Goal: Ask a question

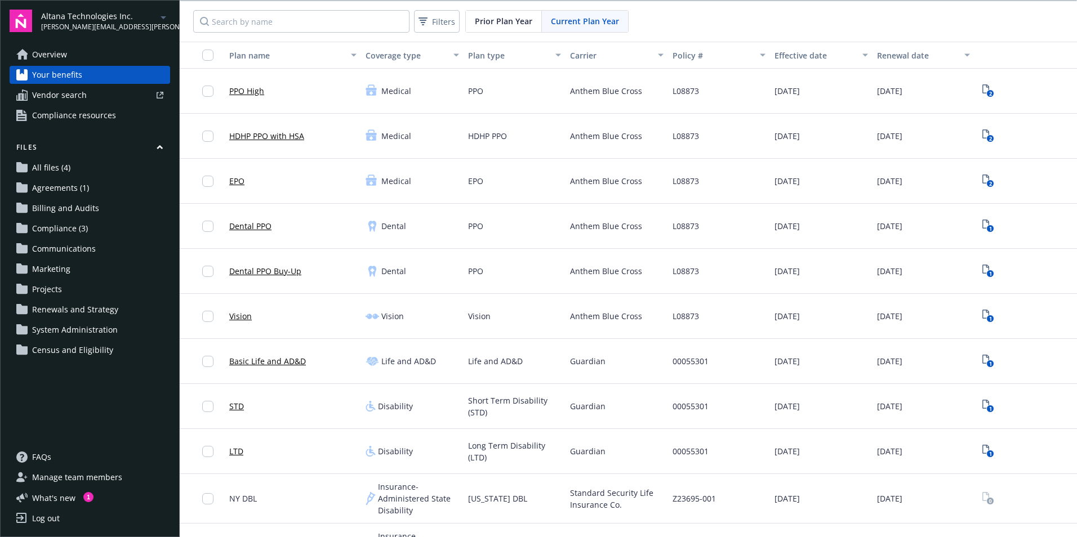
click at [96, 63] on link "Overview" at bounding box center [90, 55] width 160 height 18
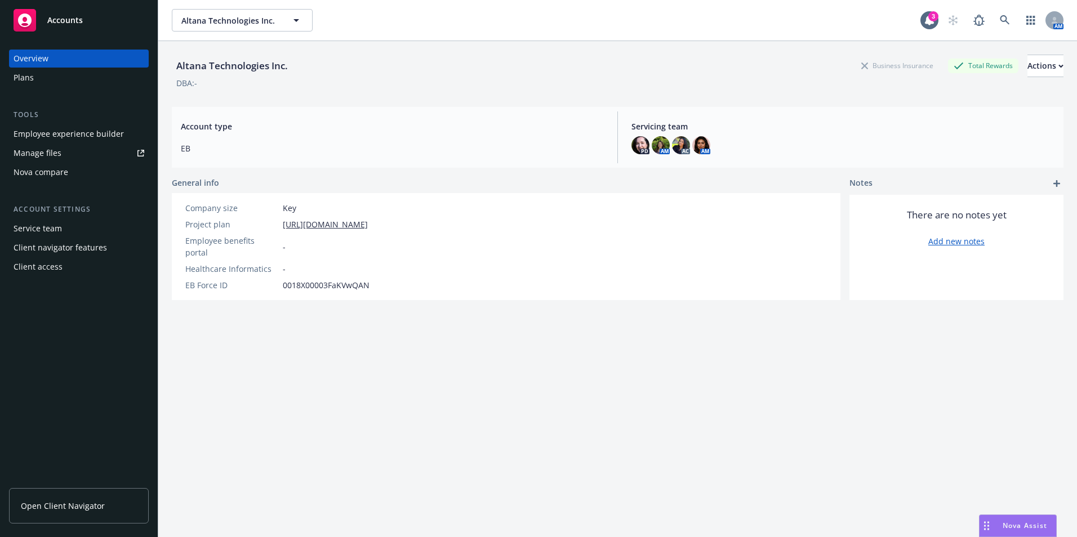
click at [1026, 519] on div "Nova Assist" at bounding box center [1017, 525] width 77 height 21
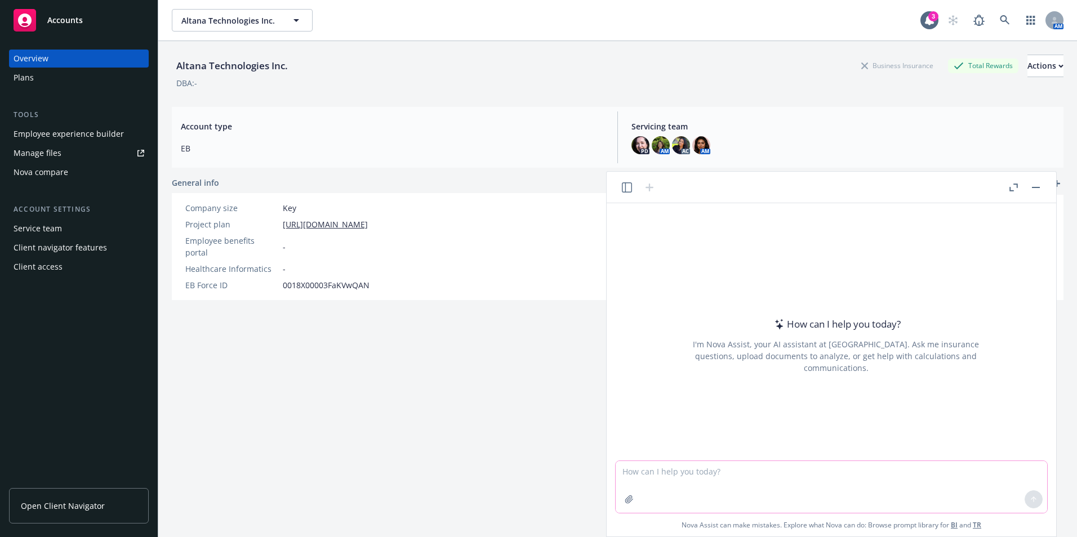
click at [743, 471] on textarea at bounding box center [830, 487] width 431 height 52
paste textarea "do you need me to reach out to the carriers below that AngelList has listed in …"
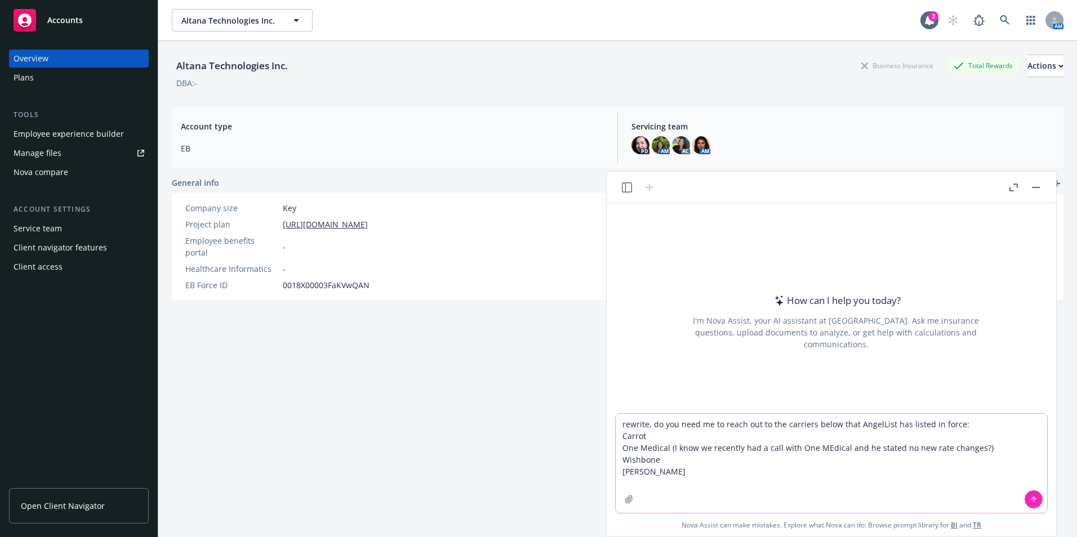
click at [648, 425] on textarea "rewrite, do you need me to reach out to the carriers below that AngelList has l…" at bounding box center [830, 463] width 431 height 99
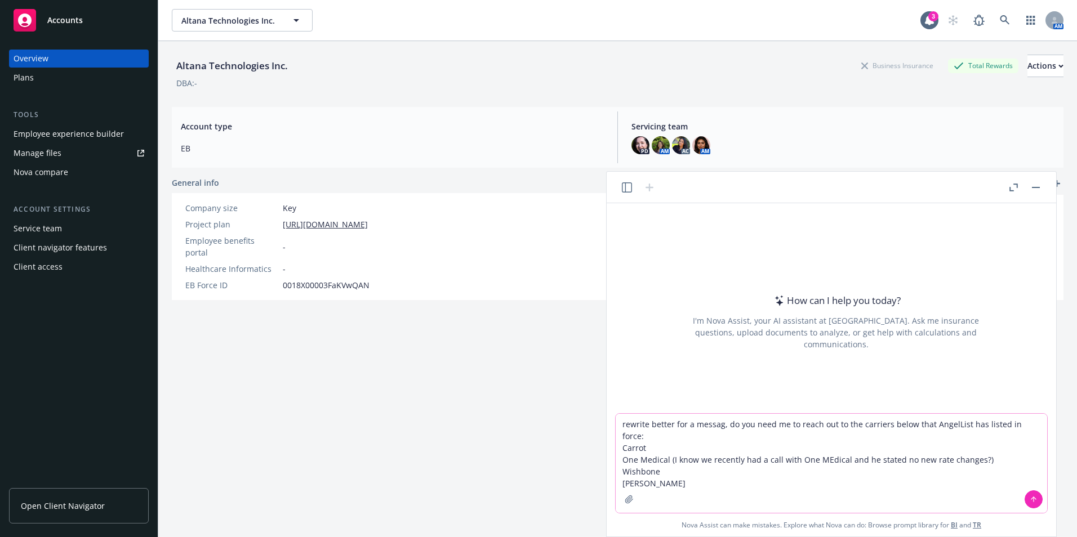
type textarea "rewrite better for a message, do you need me to reach out to the carriers below…"
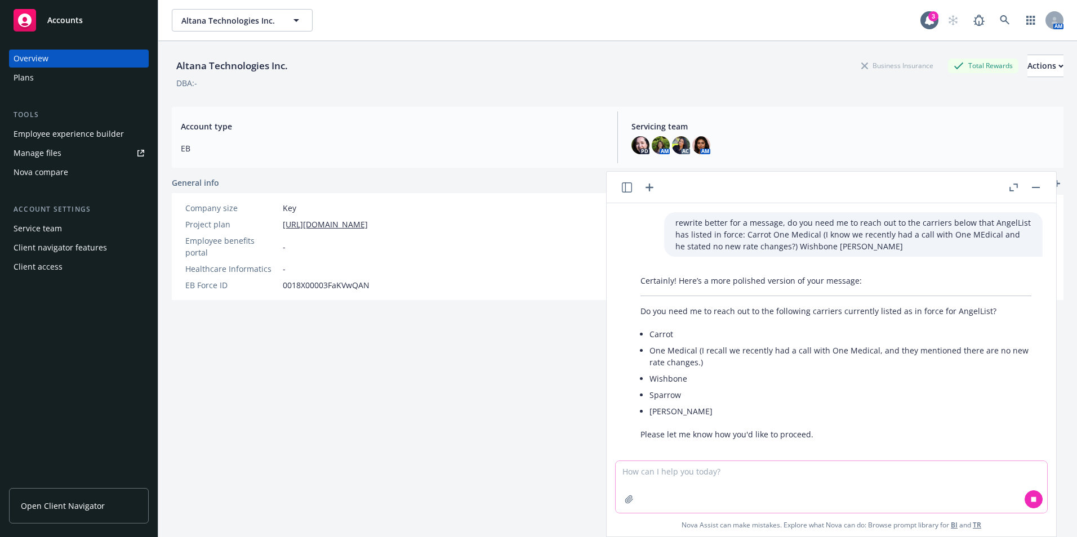
scroll to position [11, 0]
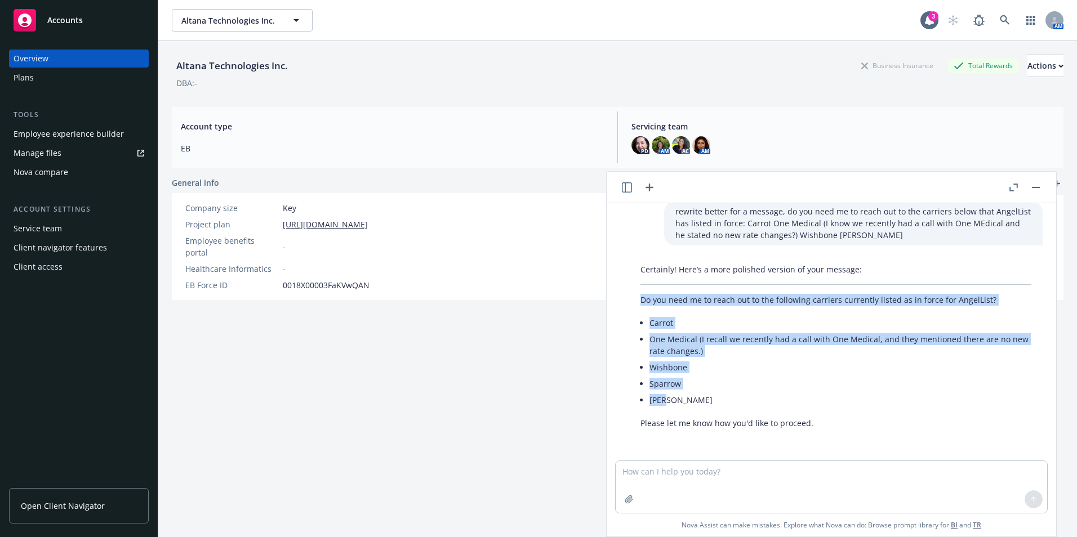
drag, startPoint x: 712, startPoint y: 404, endPoint x: 635, endPoint y: 295, distance: 133.6
click at [635, 295] on div "Certainly! Here’s a more polished version of your message: Do you need me to re…" at bounding box center [835, 346] width 413 height 175
drag, startPoint x: 635, startPoint y: 295, endPoint x: 663, endPoint y: 316, distance: 35.4
copy div "Do you need me to reach out to the following carriers currently listed as in fo…"
click at [798, 386] on li "Sparrow" at bounding box center [840, 384] width 382 height 16
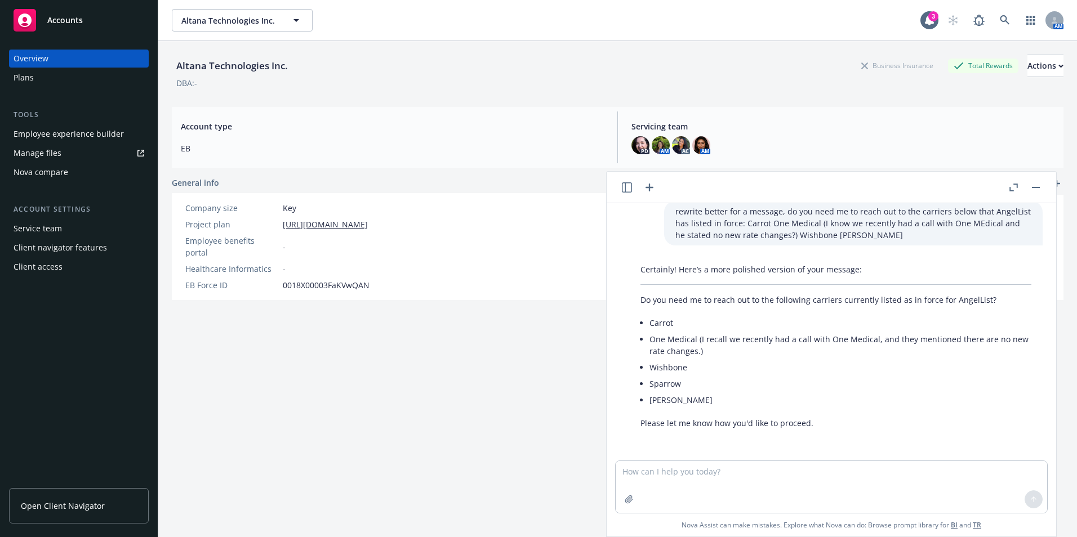
click at [272, 422] on div "Altana Technologies Inc. Business Insurance Total Rewards Actions DBA: - Accoun…" at bounding box center [617, 303] width 891 height 524
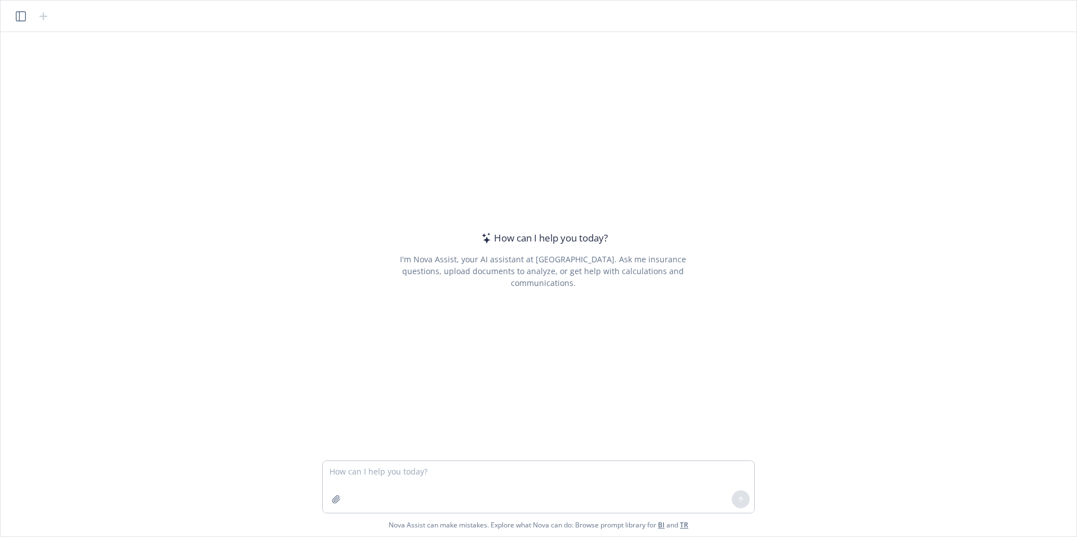
click at [484, 477] on textarea at bounding box center [538, 487] width 431 height 52
click at [716, 471] on textarea "I am looking for stock images for our client Pro Farm group, and there open enr…" at bounding box center [538, 487] width 431 height 52
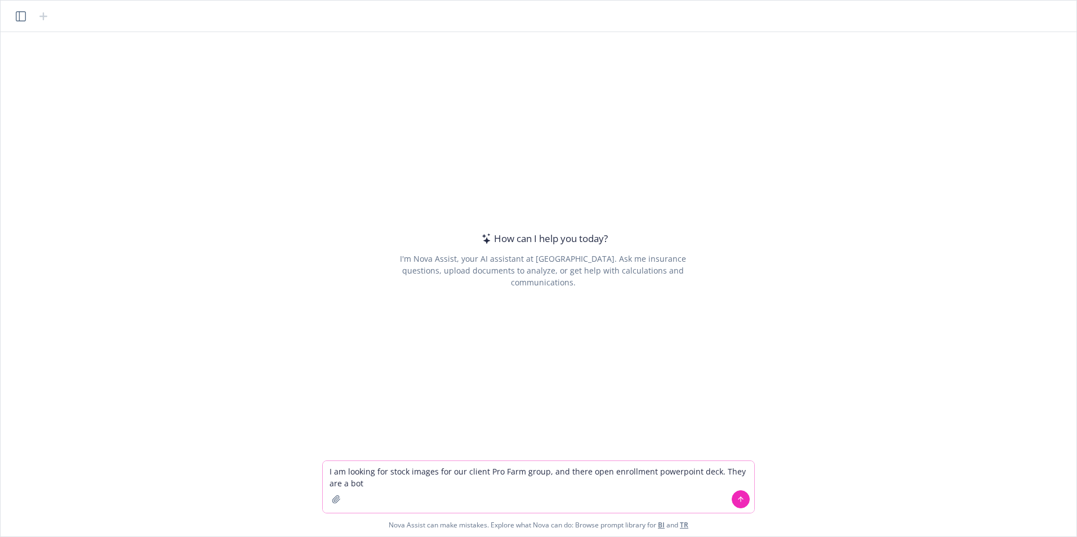
click at [485, 481] on textarea "I am looking for stock images for our client Pro Farm group, and there open enr…" at bounding box center [538, 487] width 431 height 52
drag, startPoint x: 376, startPoint y: 493, endPoint x: 382, endPoint y: 489, distance: 7.3
click at [376, 493] on textarea "I am looking for stock images for our client Pro Farm group, and there open enr…" at bounding box center [538, 487] width 431 height 52
drag, startPoint x: 401, startPoint y: 483, endPoint x: 364, endPoint y: 485, distance: 36.6
click at [363, 485] on textarea "I am looking for stock images for our client Pro Farm group, and there open enr…" at bounding box center [538, 487] width 431 height 52
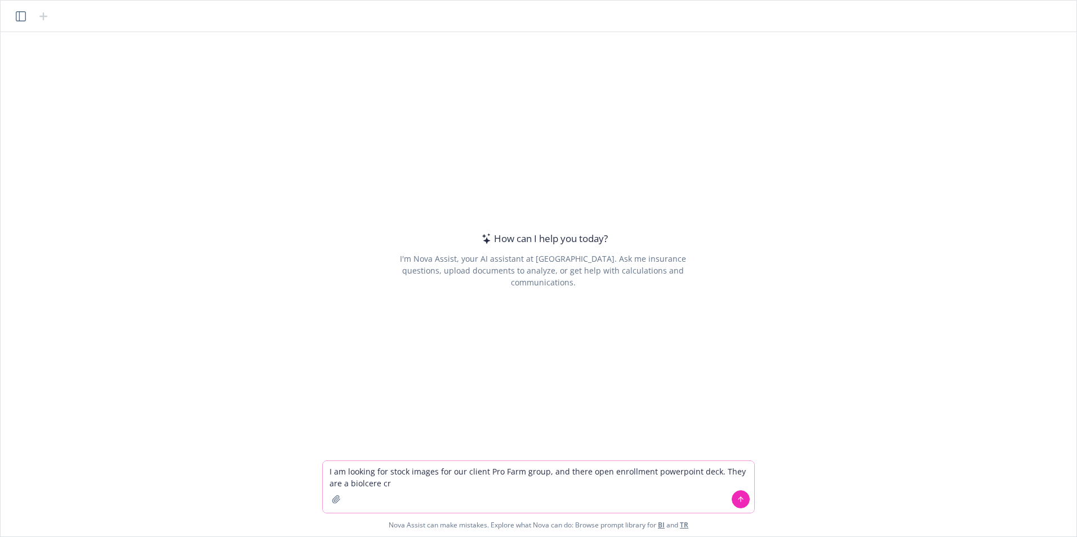
drag, startPoint x: 418, startPoint y: 493, endPoint x: 365, endPoint y: 490, distance: 53.0
click at [365, 490] on textarea "I am looking for stock images for our client Pro Farm group, and there open enr…" at bounding box center [538, 487] width 431 height 52
paste textarea "https://profarmgroup.com/"
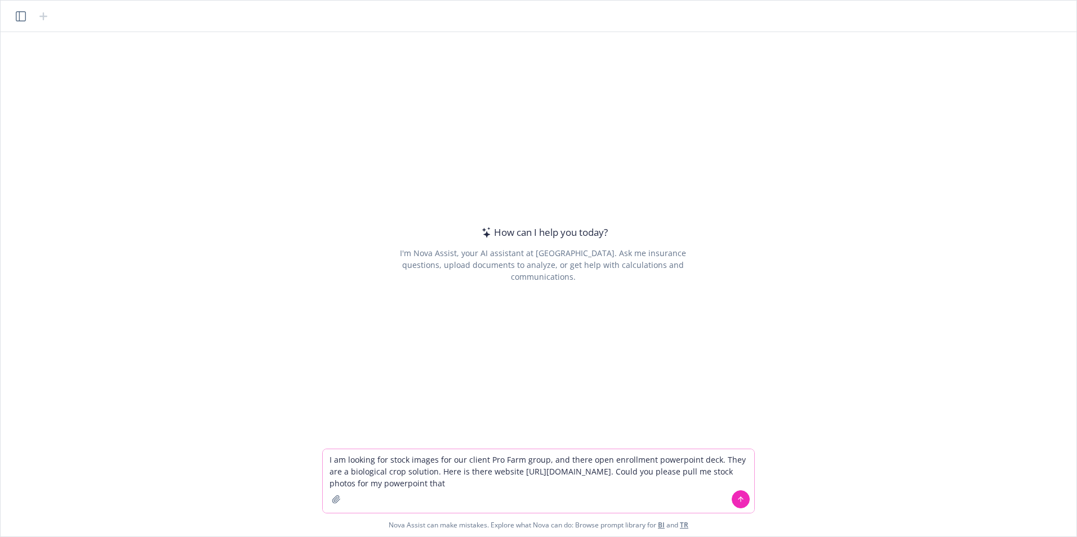
drag, startPoint x: 355, startPoint y: 484, endPoint x: 434, endPoint y: 485, distance: 78.3
click at [356, 484] on textarea "I am looking for stock images for our client Pro Farm group, and there open enr…" at bounding box center [538, 481] width 431 height 64
drag, startPoint x: 562, startPoint y: 483, endPoint x: 530, endPoint y: 483, distance: 31.5
click at [530, 483] on textarea "I am looking for stock images for our client Pro Farm group, and there open enr…" at bounding box center [538, 481] width 431 height 64
type textarea "I am looking for stock images for our client Pro Farm group, and there open enr…"
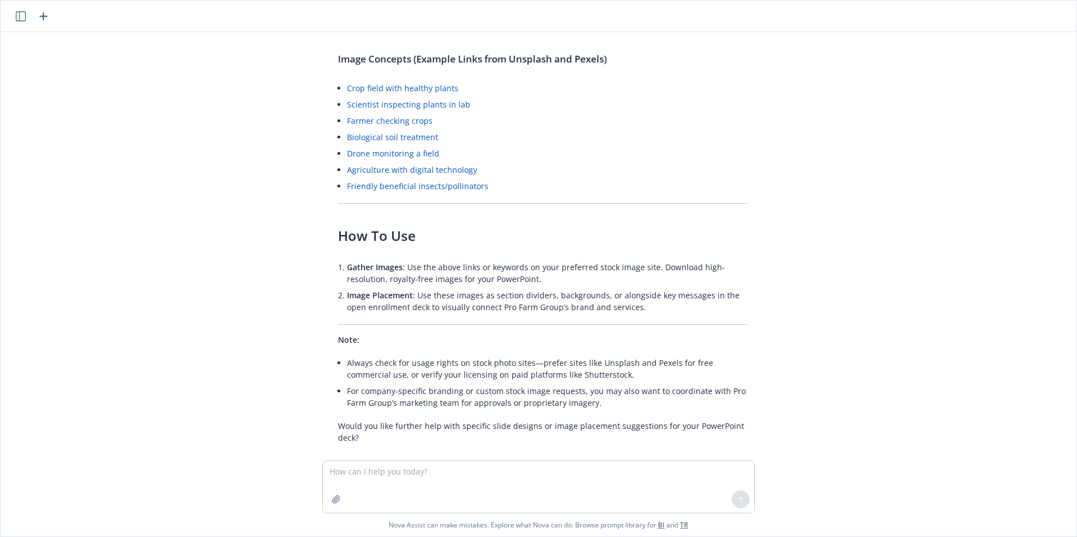
scroll to position [292, 0]
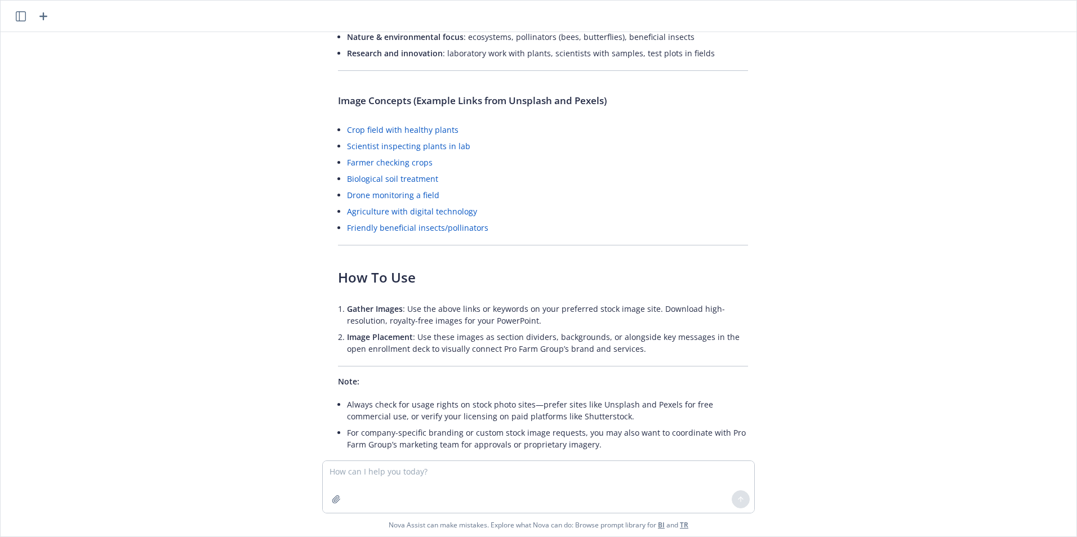
click at [410, 131] on link "Crop field with healthy plants" at bounding box center [402, 129] width 111 height 11
click at [416, 146] on link "Scientist inspecting plants in lab" at bounding box center [408, 146] width 123 height 11
click at [400, 162] on link "Farmer checking crops" at bounding box center [390, 162] width 86 height 11
click at [416, 212] on link "Agriculture with digital technology" at bounding box center [412, 211] width 130 height 11
click at [432, 480] on textarea at bounding box center [538, 487] width 431 height 52
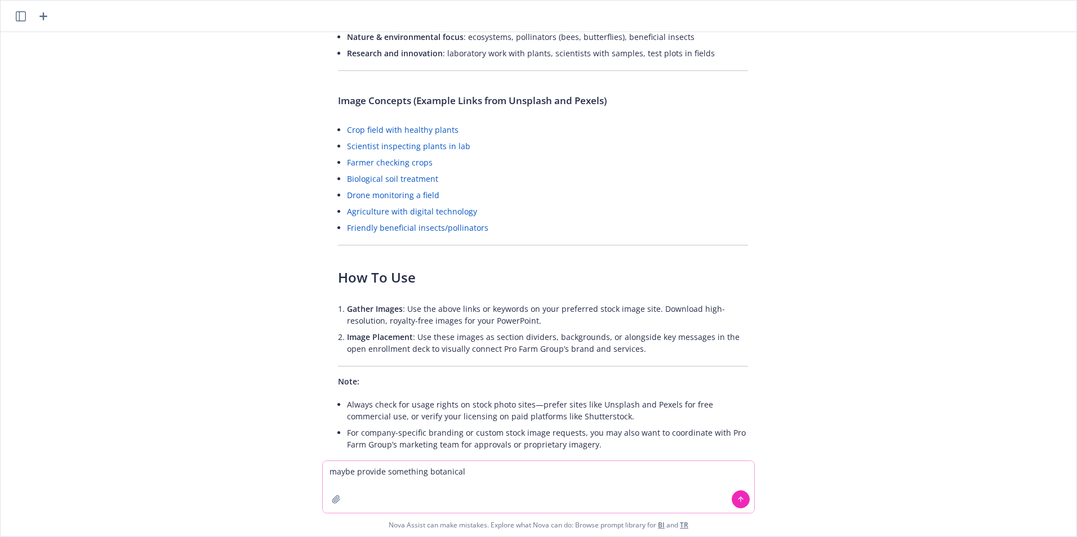
type textarea "maybe provide something botanical"
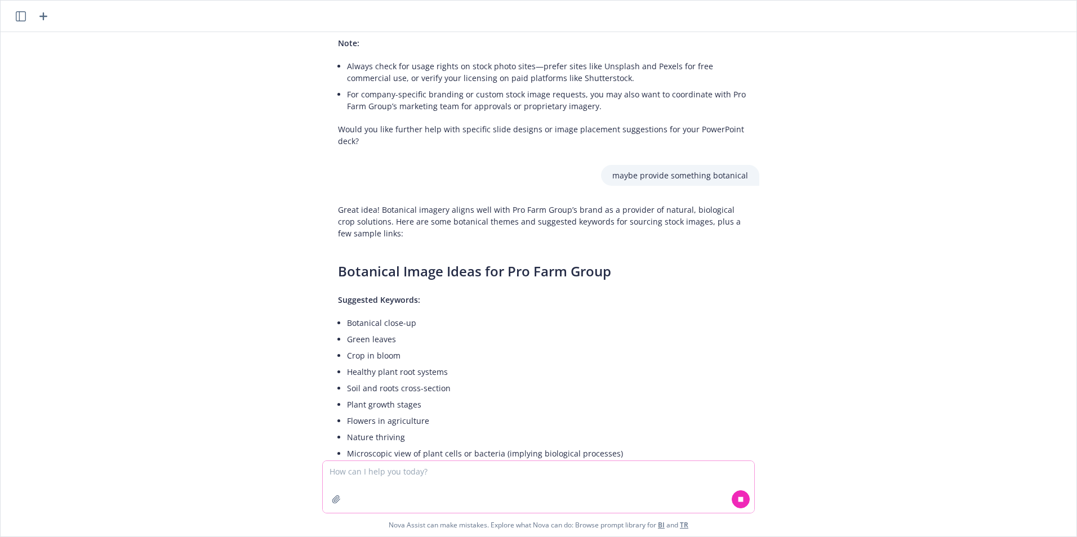
scroll to position [735, 0]
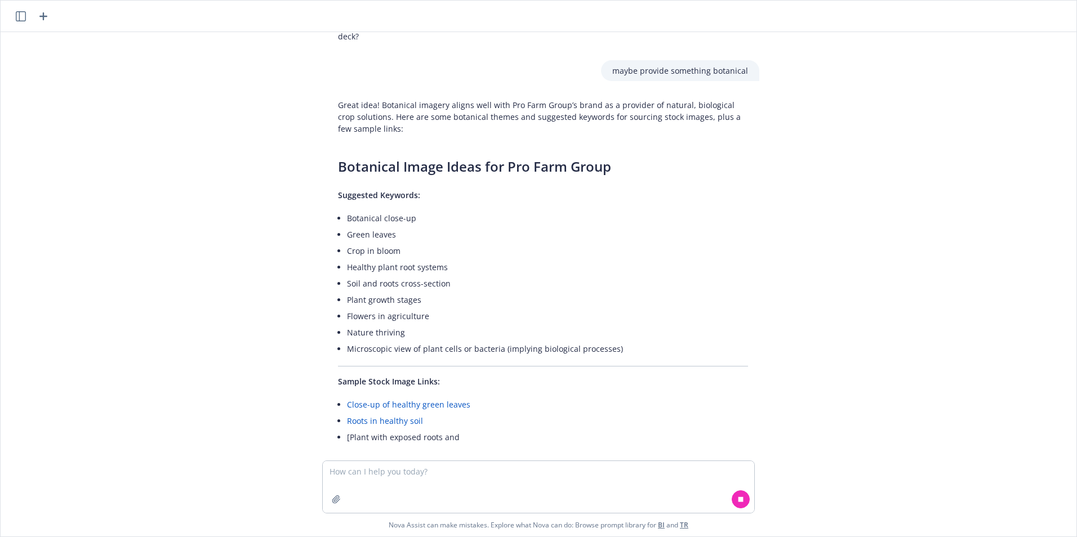
click at [444, 402] on link "Close-up of healthy green leaves" at bounding box center [408, 404] width 123 height 11
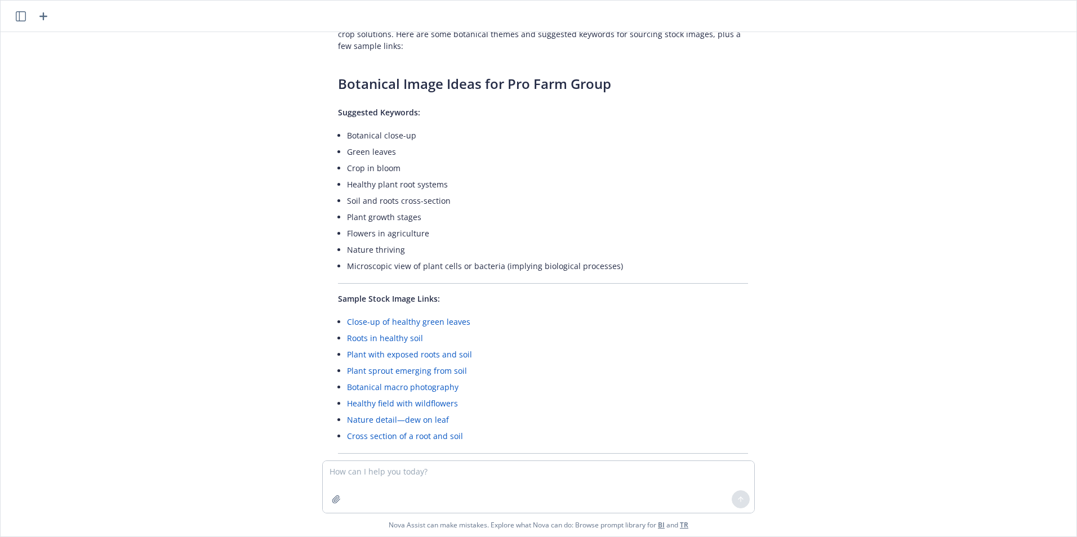
scroll to position [761, 0]
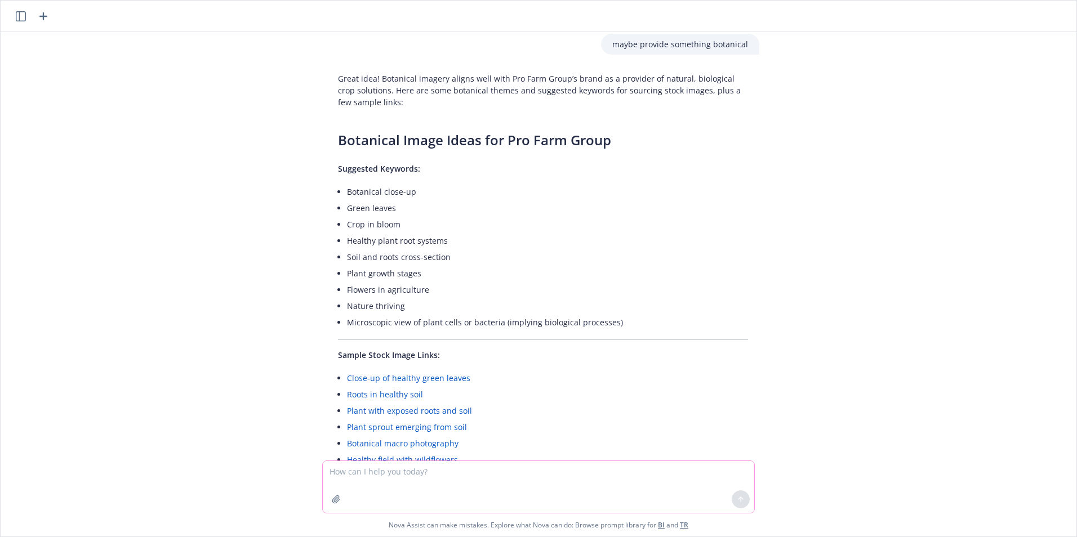
click at [387, 477] on textarea at bounding box center [538, 487] width 431 height 52
type textarea "are these links okay to use for stock photos on a clients page"
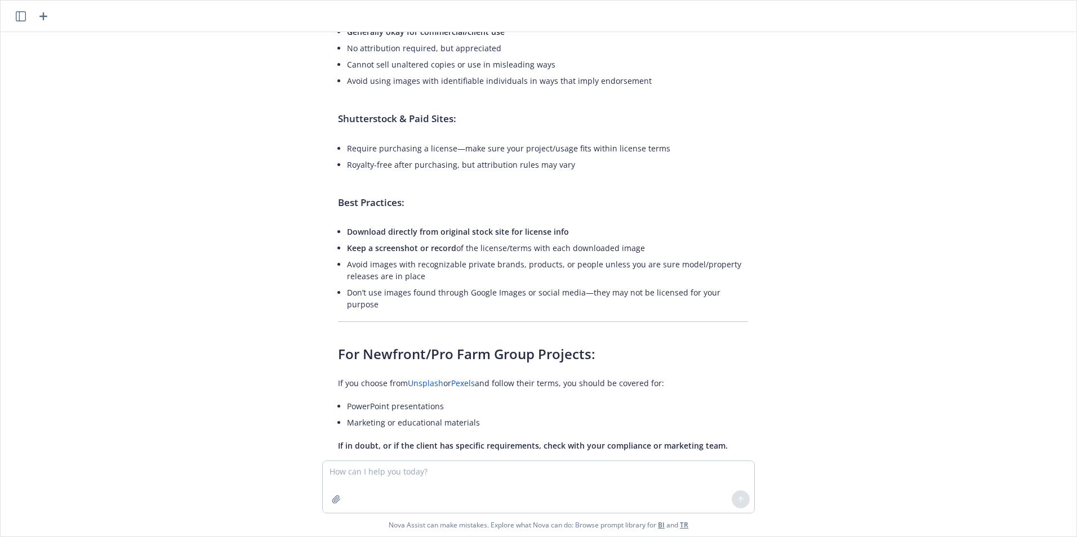
scroll to position [1646, 0]
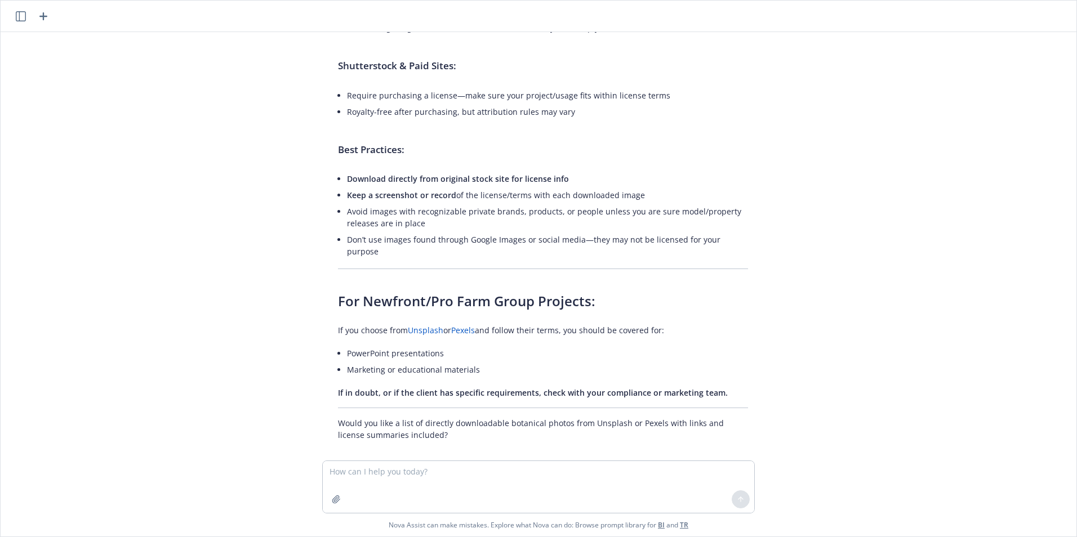
click at [430, 325] on link "Unsplash" at bounding box center [425, 330] width 35 height 11
click at [455, 325] on link "Pexels" at bounding box center [463, 330] width 24 height 11
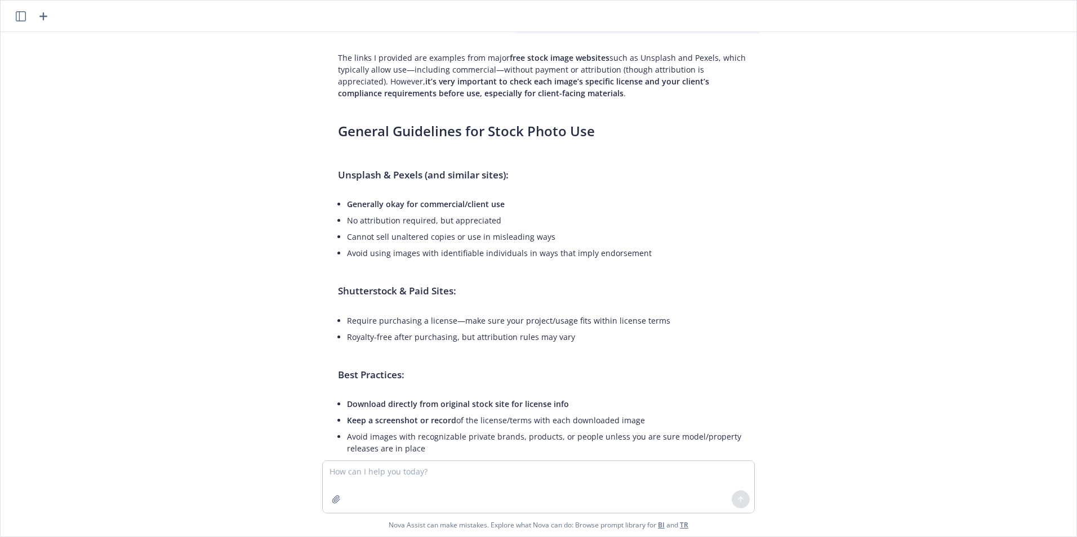
scroll to position [1139, 0]
